Goal: Download file/media

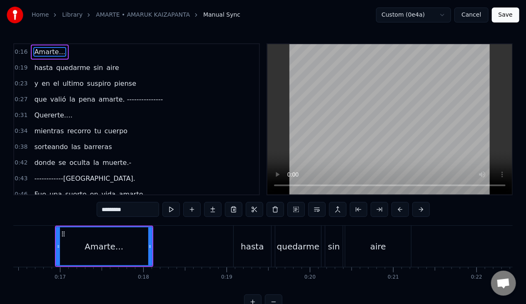
click at [102, 16] on link "AMARTE • AMARUK KAIZAPANTA" at bounding box center [143, 15] width 94 height 8
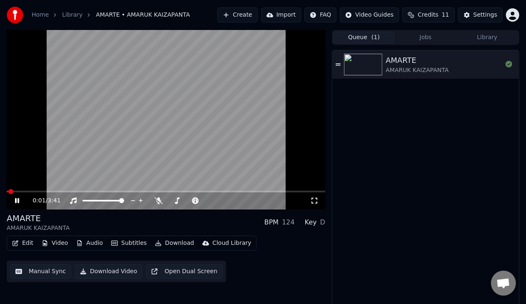
click at [40, 192] on span at bounding box center [166, 192] width 319 height 2
click at [15, 202] on icon at bounding box center [22, 200] width 19 height 7
click at [124, 202] on span at bounding box center [121, 200] width 5 height 5
click at [210, 198] on span at bounding box center [207, 200] width 5 height 5
drag, startPoint x: 318, startPoint y: 203, endPoint x: 315, endPoint y: 212, distance: 9.8
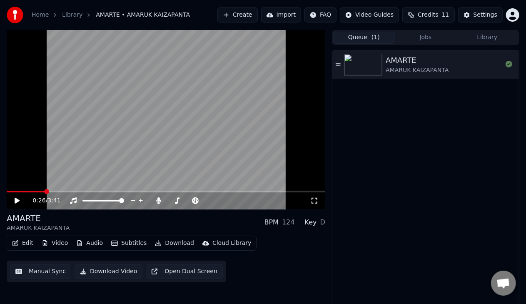
click at [318, 203] on icon at bounding box center [314, 200] width 8 height 7
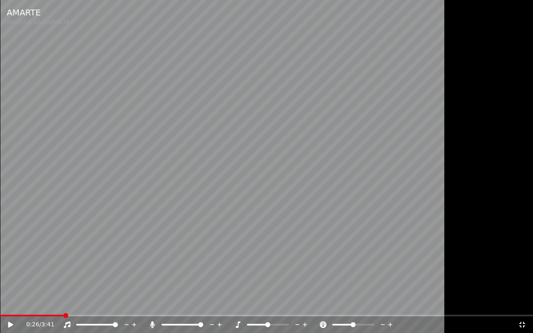
click at [7, 304] on icon at bounding box center [17, 325] width 20 height 7
click at [7, 304] on span at bounding box center [9, 315] width 5 height 5
click at [0, 304] on span at bounding box center [266, 316] width 533 height 2
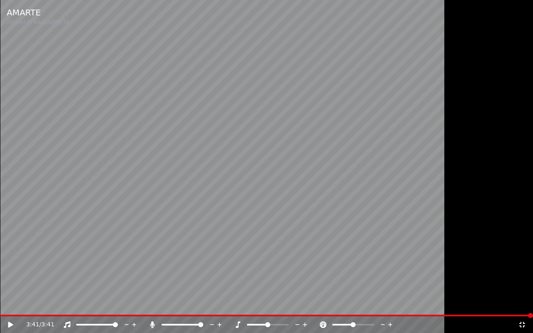
click at [524, 304] on icon at bounding box center [522, 325] width 8 height 7
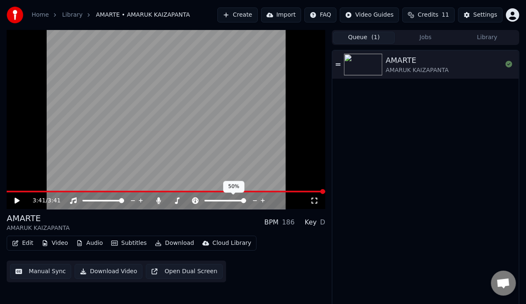
click at [246, 203] on span at bounding box center [243, 200] width 5 height 5
click at [98, 272] on button "Download Video" at bounding box center [109, 271] width 68 height 15
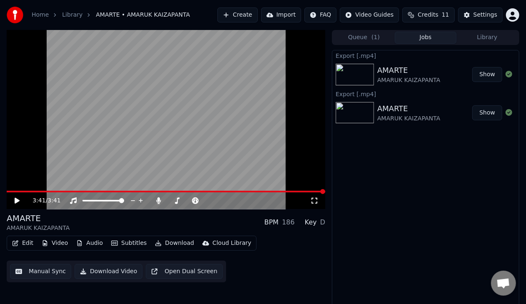
click at [484, 73] on button "Show" at bounding box center [487, 74] width 30 height 15
click at [122, 94] on video at bounding box center [166, 119] width 319 height 179
click at [17, 200] on icon at bounding box center [17, 200] width 4 height 5
click at [124, 203] on span at bounding box center [121, 200] width 5 height 5
click at [225, 202] on span at bounding box center [225, 200] width 5 height 5
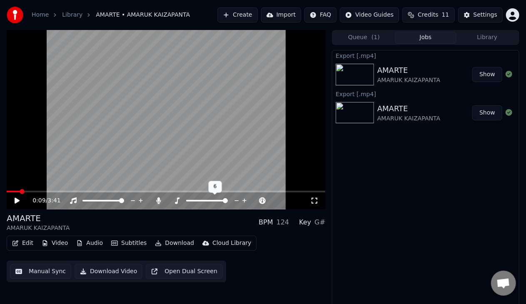
click at [227, 202] on span at bounding box center [225, 200] width 5 height 5
click at [18, 200] on icon at bounding box center [17, 201] width 5 height 6
click at [207, 203] on span at bounding box center [207, 200] width 5 height 5
click at [102, 201] on span at bounding box center [103, 201] width 42 height 2
click at [82, 203] on span at bounding box center [84, 200] width 5 height 5
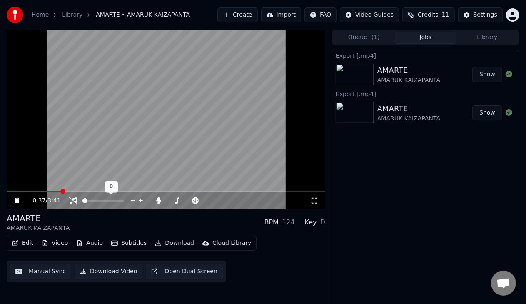
click at [82, 203] on span at bounding box center [84, 200] width 5 height 5
click at [72, 202] on icon at bounding box center [73, 200] width 8 height 7
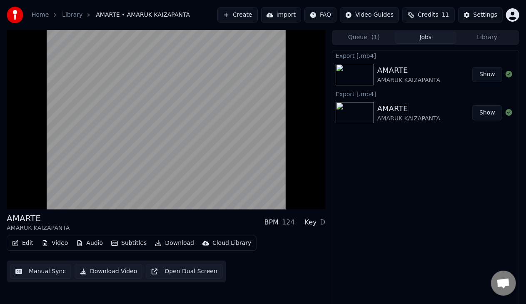
click at [110, 270] on button "Download Video" at bounding box center [109, 271] width 68 height 15
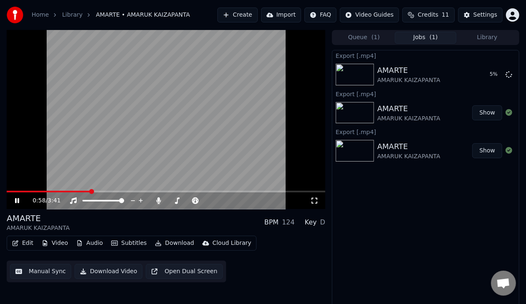
click at [14, 203] on icon at bounding box center [22, 200] width 19 height 7
click at [45, 273] on button "Manual Sync" at bounding box center [40, 271] width 61 height 15
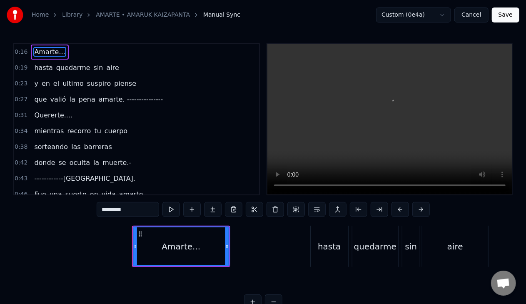
scroll to position [0, 1370]
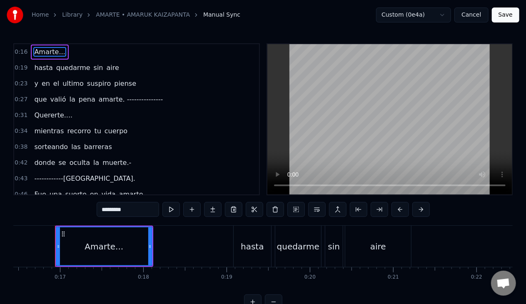
click at [124, 16] on link "AMARTE • AMARUK KAIZAPANTA" at bounding box center [143, 15] width 94 height 8
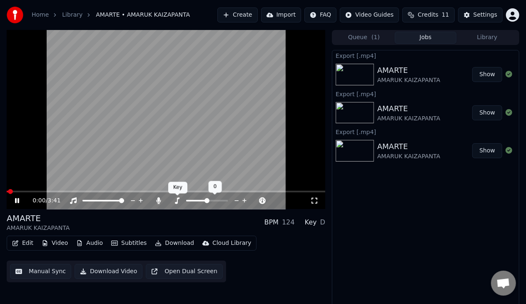
click at [175, 200] on body "Home Library AMARTE • AMARUK KAIZAPANTA Create Import FAQ Video Guides Credits …" at bounding box center [263, 152] width 526 height 304
click at [208, 201] on span at bounding box center [207, 200] width 5 height 5
click at [177, 202] on icon at bounding box center [177, 200] width 5 height 7
click at [177, 201] on icon at bounding box center [177, 200] width 5 height 7
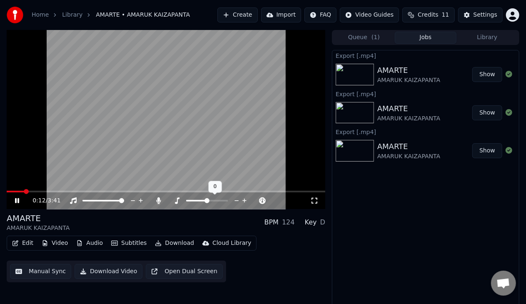
click at [177, 201] on icon at bounding box center [177, 200] width 5 height 7
click at [380, 151] on div "AMARTE" at bounding box center [408, 147] width 63 height 12
click at [17, 202] on icon at bounding box center [22, 200] width 19 height 7
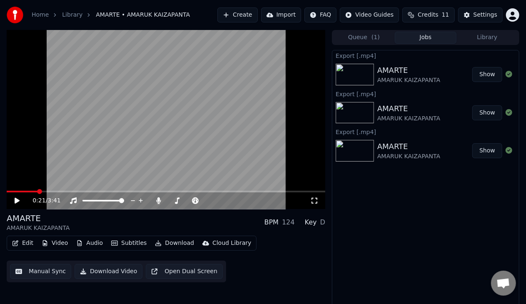
click at [7, 199] on div "0:21 / 3:41" at bounding box center [166, 200] width 319 height 17
click at [13, 201] on div "0:21 / 3:41" at bounding box center [166, 201] width 312 height 8
click at [17, 201] on icon at bounding box center [17, 201] width 5 height 6
click at [160, 202] on icon at bounding box center [159, 200] width 5 height 7
click at [7, 192] on span at bounding box center [9, 191] width 5 height 5
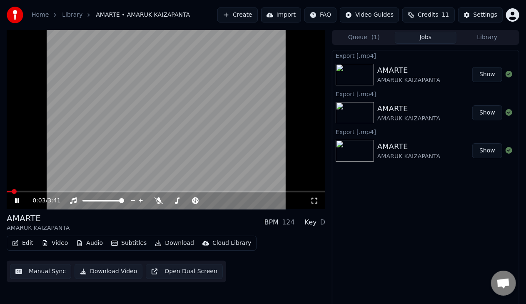
click at [82, 190] on video at bounding box center [166, 119] width 319 height 179
click at [84, 191] on span at bounding box center [166, 192] width 319 height 2
click at [18, 198] on icon at bounding box center [22, 200] width 19 height 7
click at [106, 275] on button "Download Video" at bounding box center [109, 271] width 68 height 15
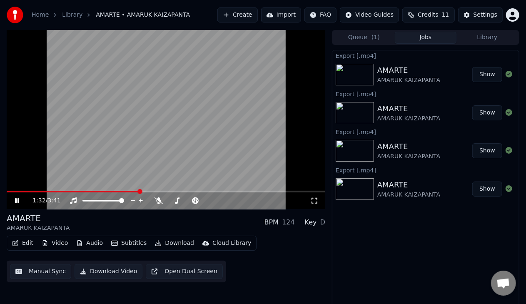
click at [17, 202] on icon at bounding box center [22, 200] width 19 height 7
